Goal: Task Accomplishment & Management: Manage account settings

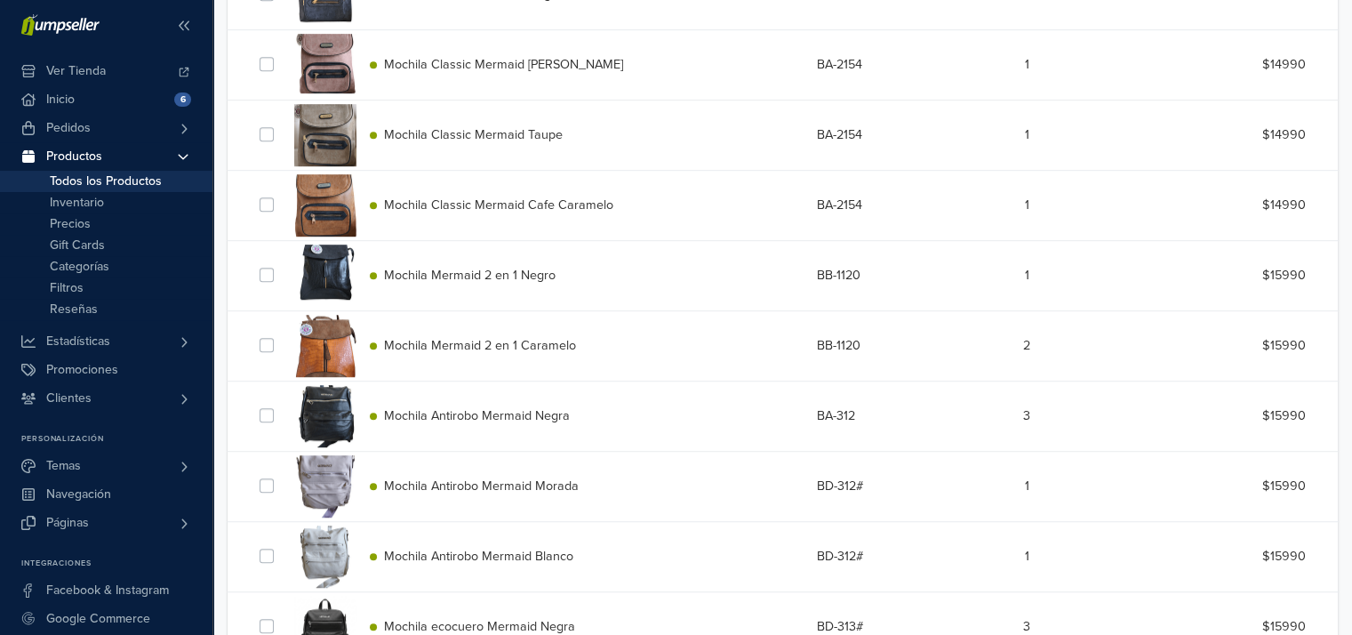
scroll to position [1096, 0]
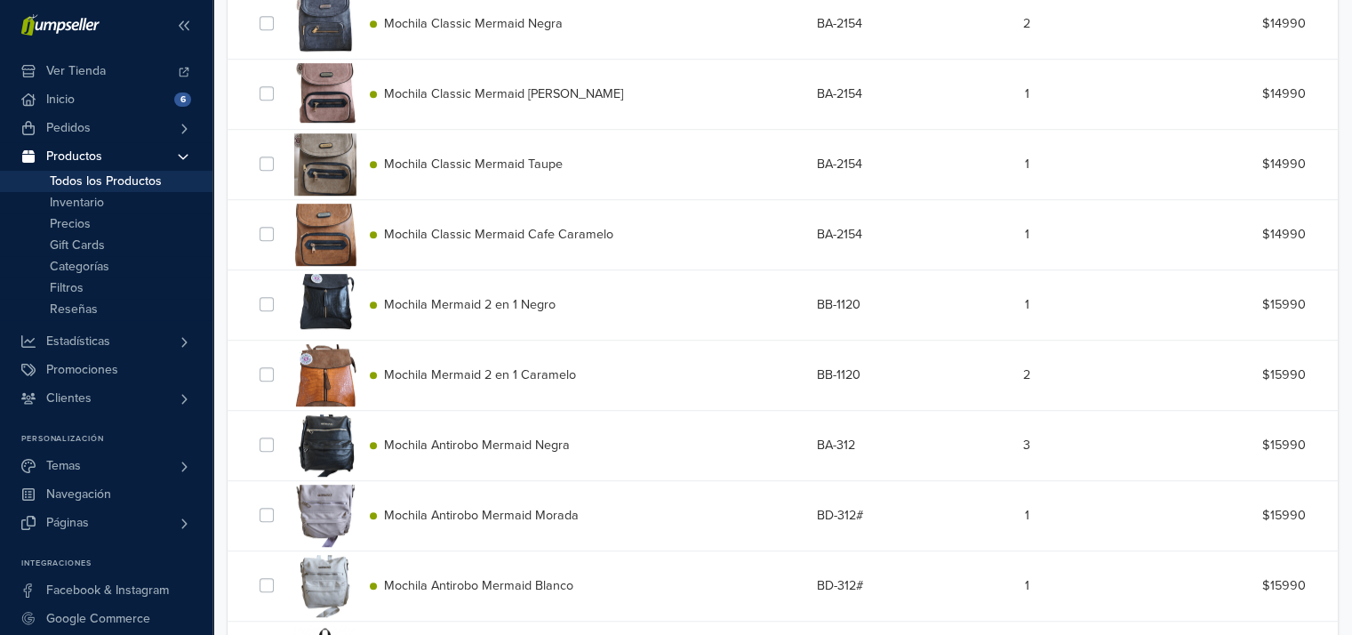
click at [532, 370] on span "Mochila Mermaid 2 en 1 Caramelo" at bounding box center [480, 374] width 192 height 15
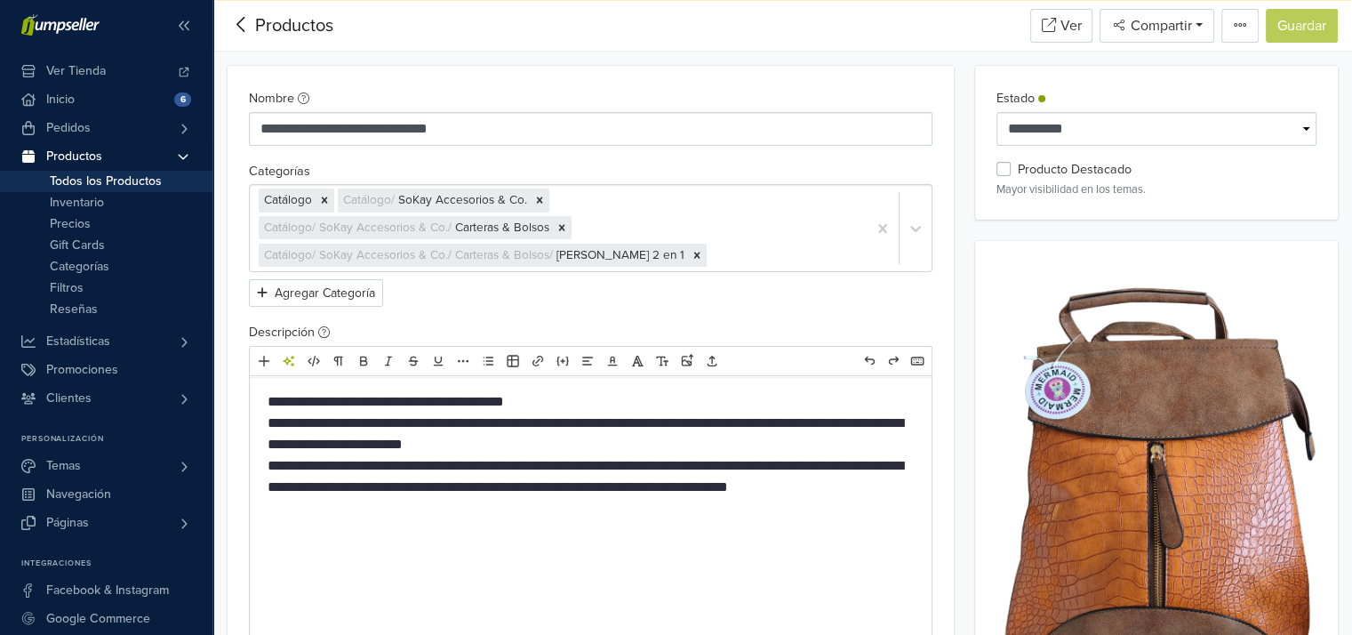
scroll to position [1096, 0]
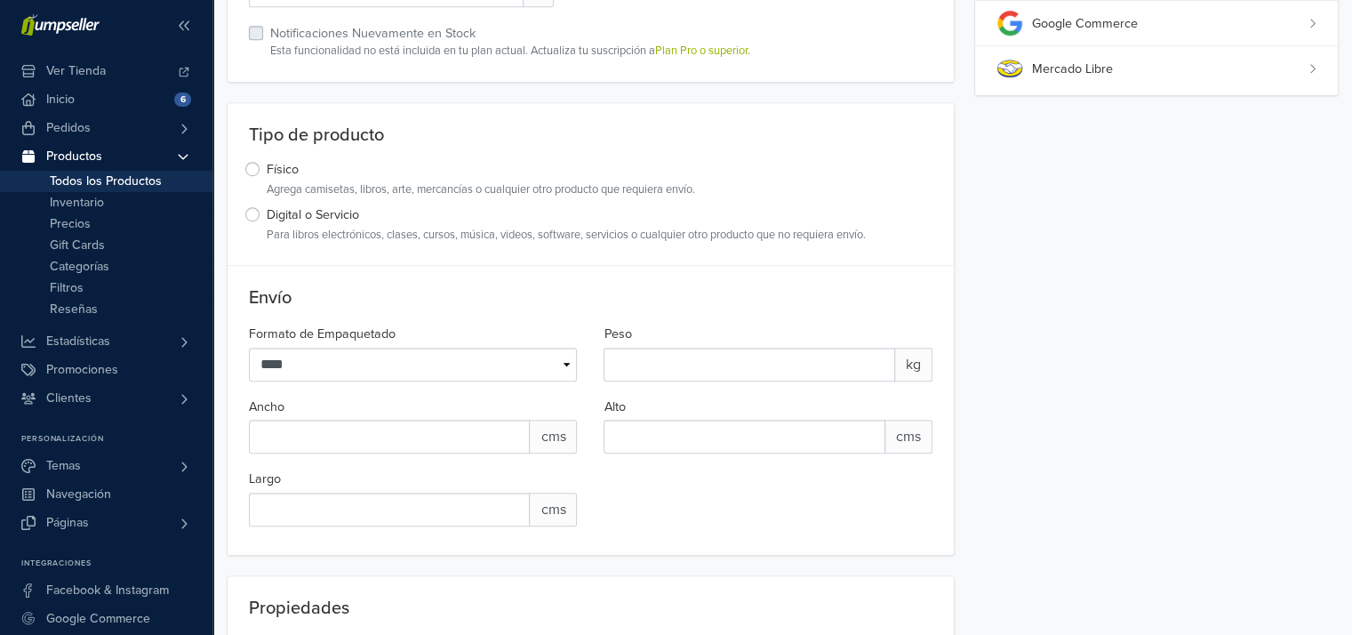
click at [1284, 73] on div "Mercado Libre" at bounding box center [1170, 70] width 276 height 20
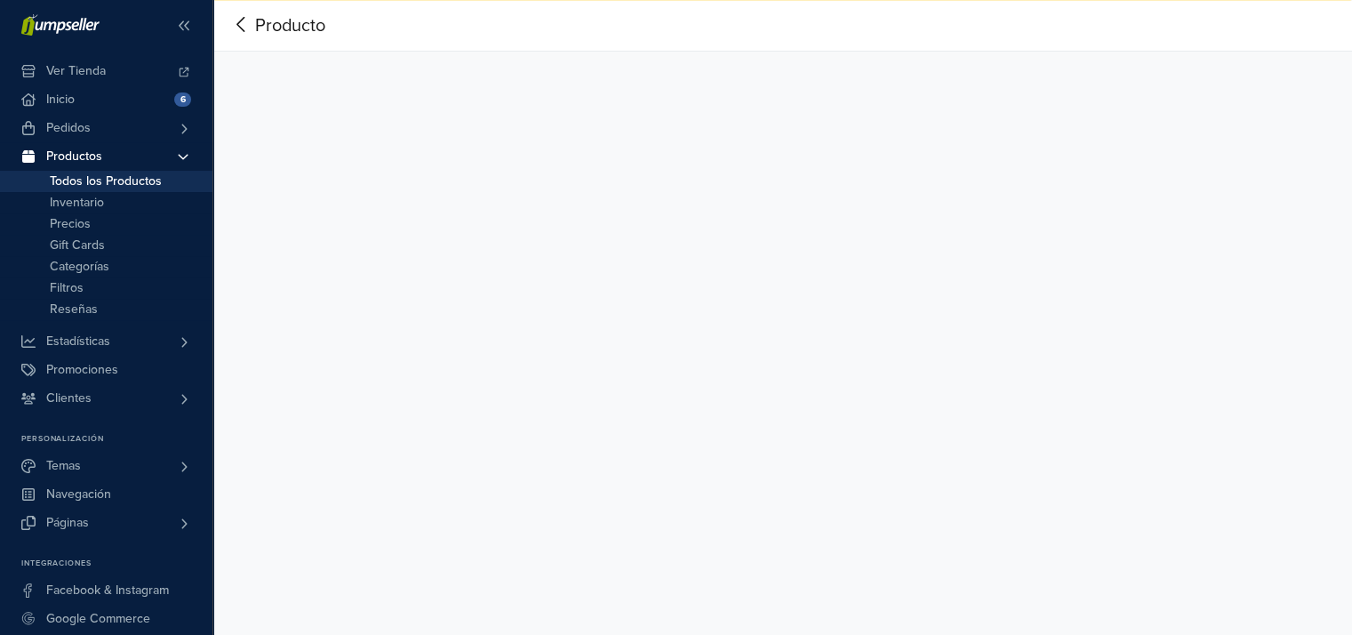
click at [241, 16] on icon at bounding box center [242, 24] width 28 height 22
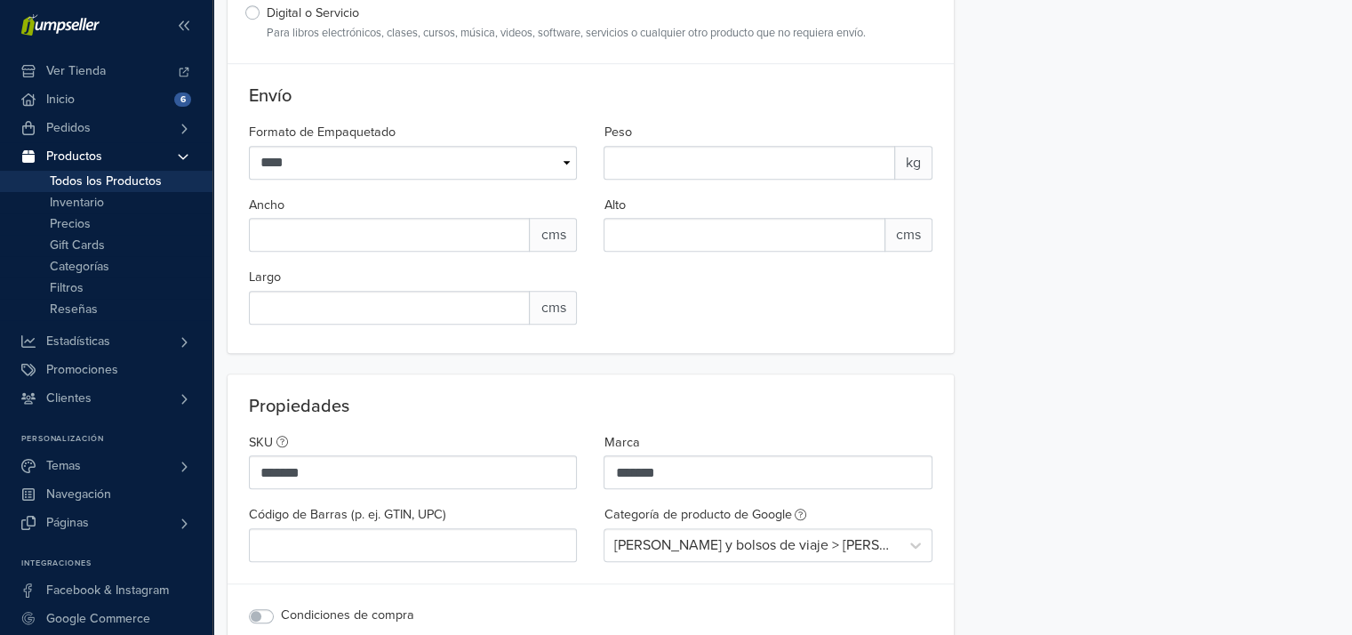
scroll to position [1423, 0]
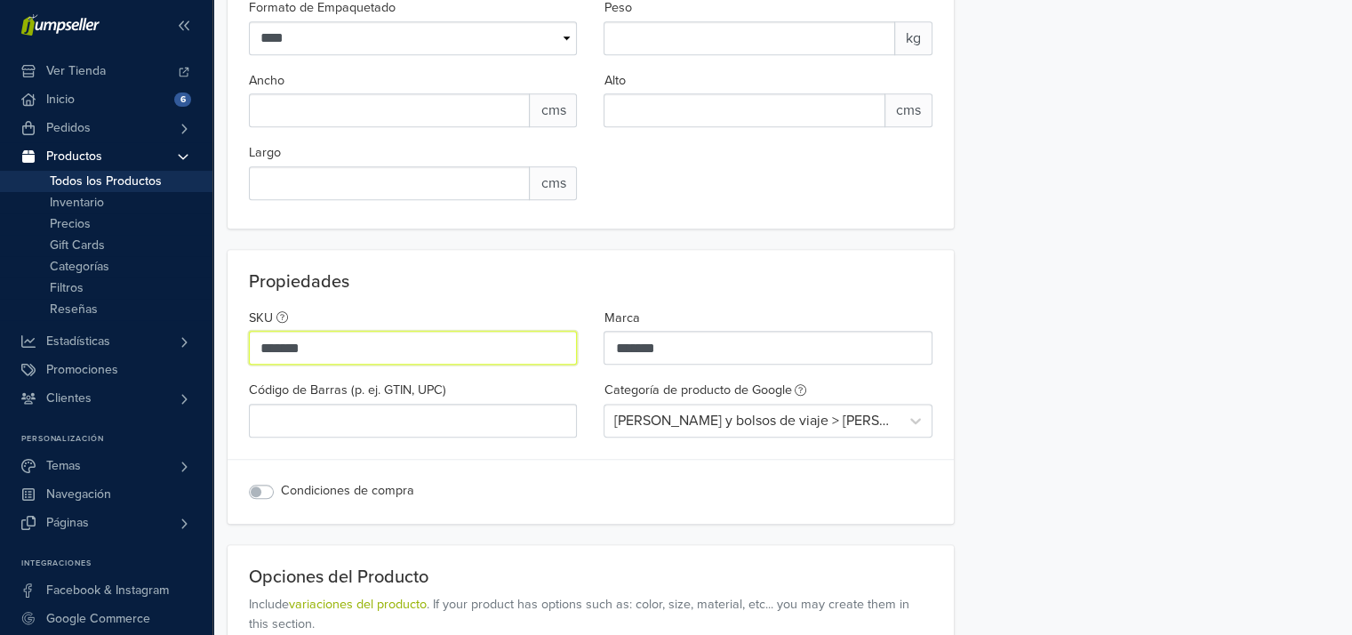
drag, startPoint x: 324, startPoint y: 341, endPoint x: 256, endPoint y: 330, distance: 68.4
click at [233, 333] on div "Propiedades SKU ******* Marca ******* Código [PERSON_NAME] (p. ej. GTIN, UPC) C…" at bounding box center [591, 387] width 726 height 274
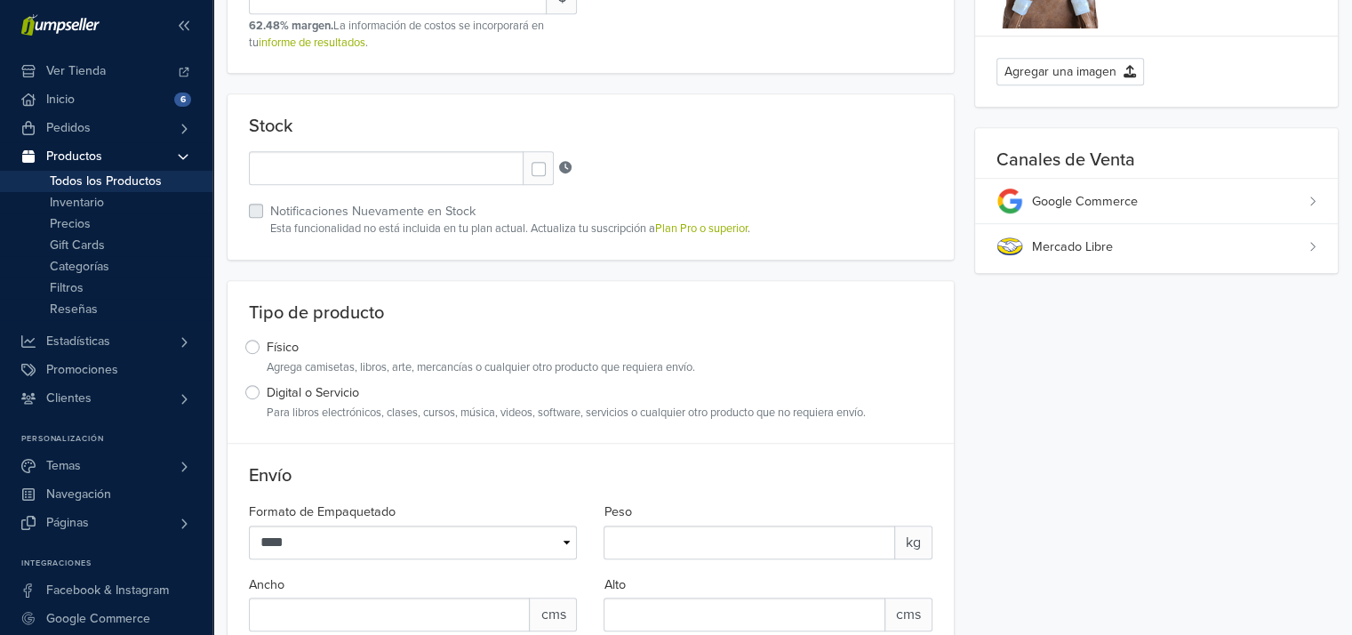
click at [1182, 237] on div "Mercado Libre" at bounding box center [1170, 247] width 276 height 20
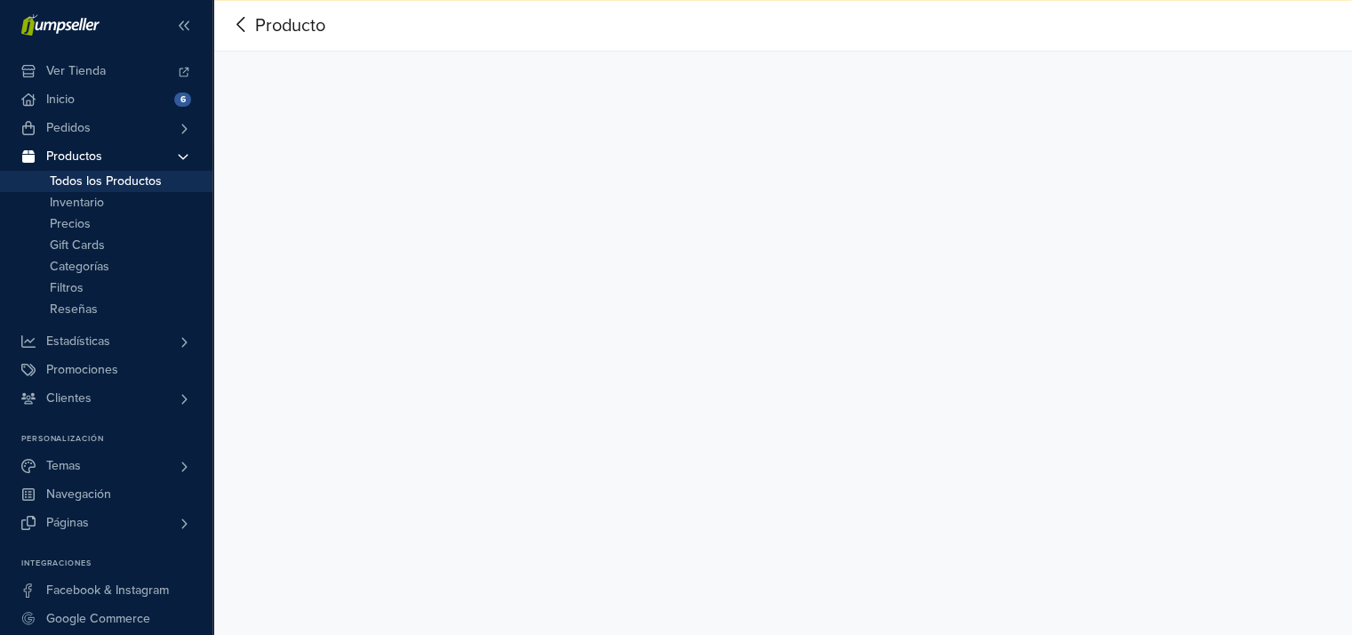
click at [84, 156] on span "Productos" at bounding box center [74, 156] width 56 height 28
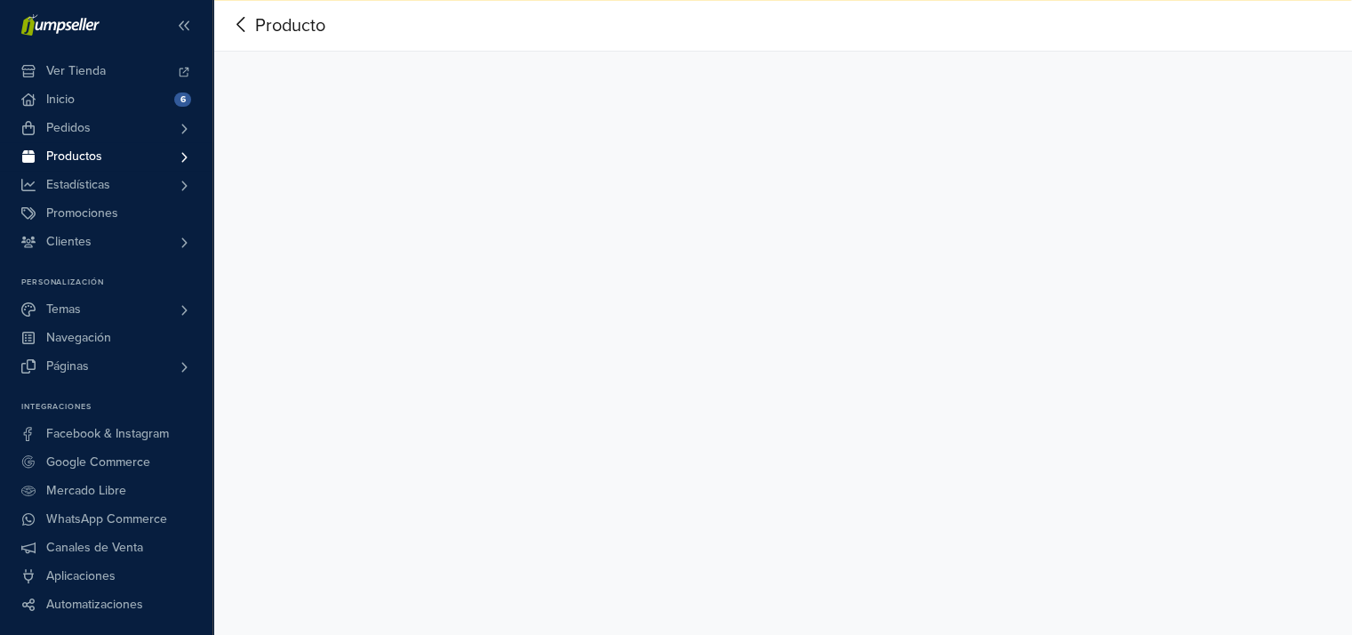
click at [84, 156] on span "Productos" at bounding box center [74, 156] width 56 height 28
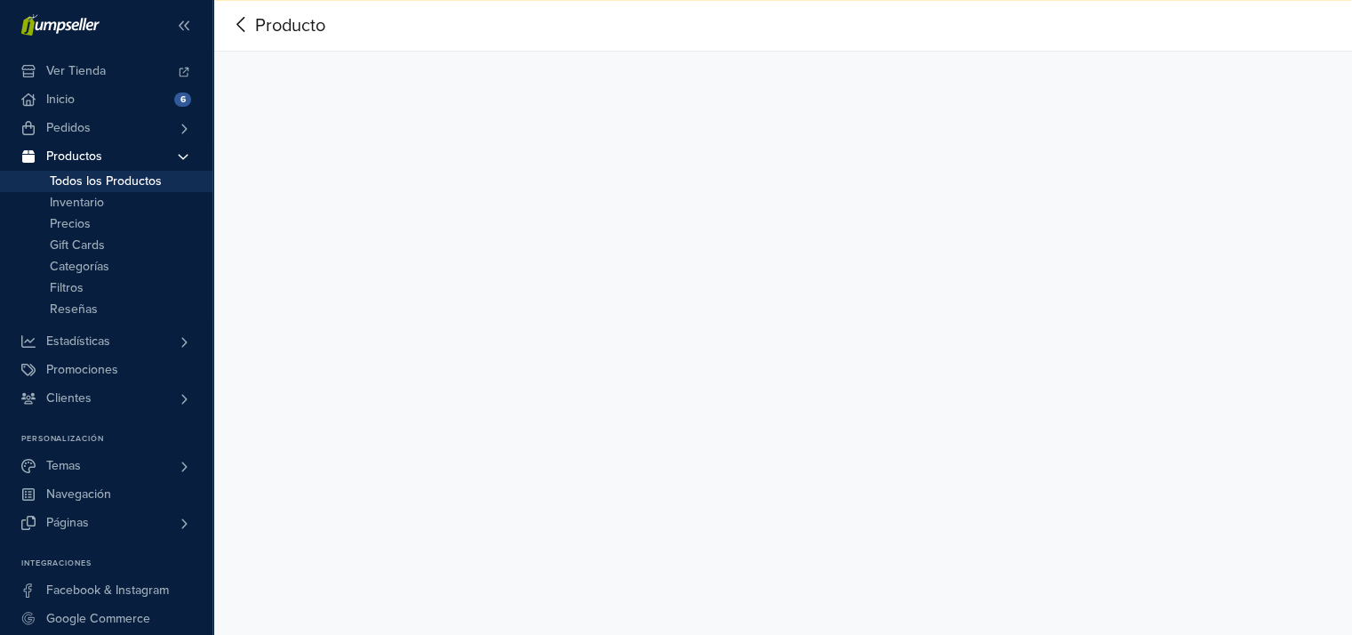
click at [81, 168] on span "Productos" at bounding box center [74, 156] width 56 height 28
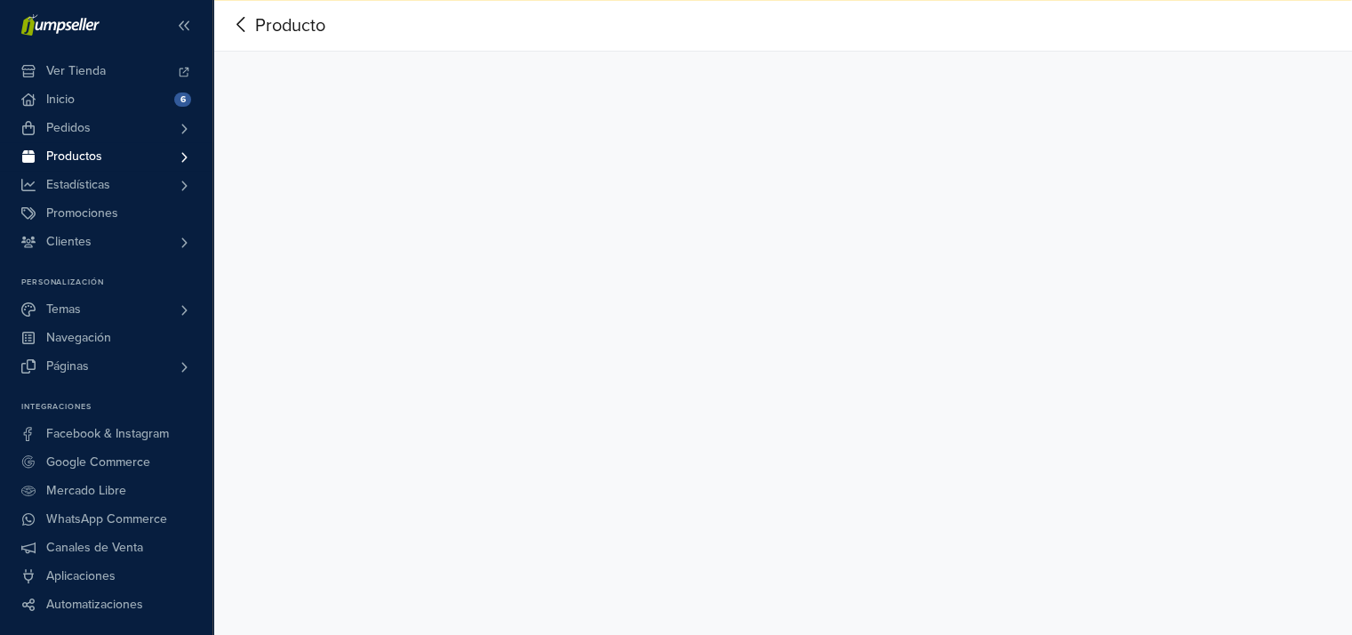
click at [80, 158] on span "Productos" at bounding box center [74, 156] width 56 height 28
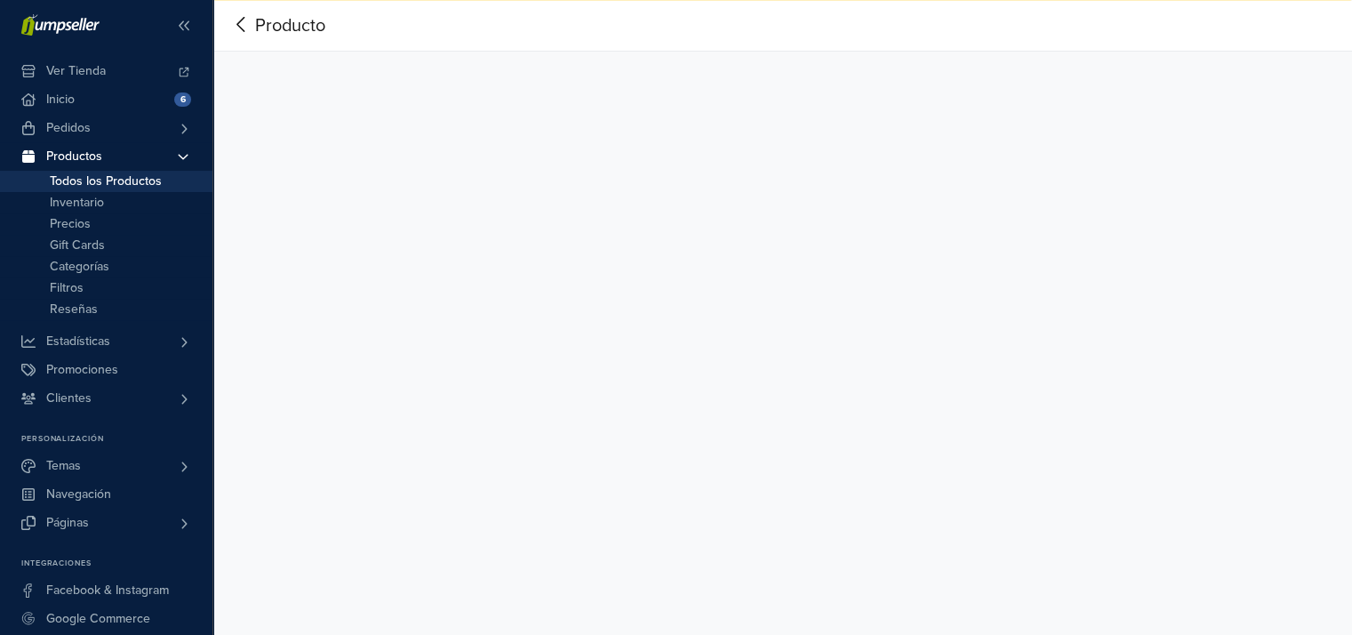
click at [82, 177] on span "Todos los Productos" at bounding box center [106, 181] width 112 height 21
